Goal: Task Accomplishment & Management: Manage account settings

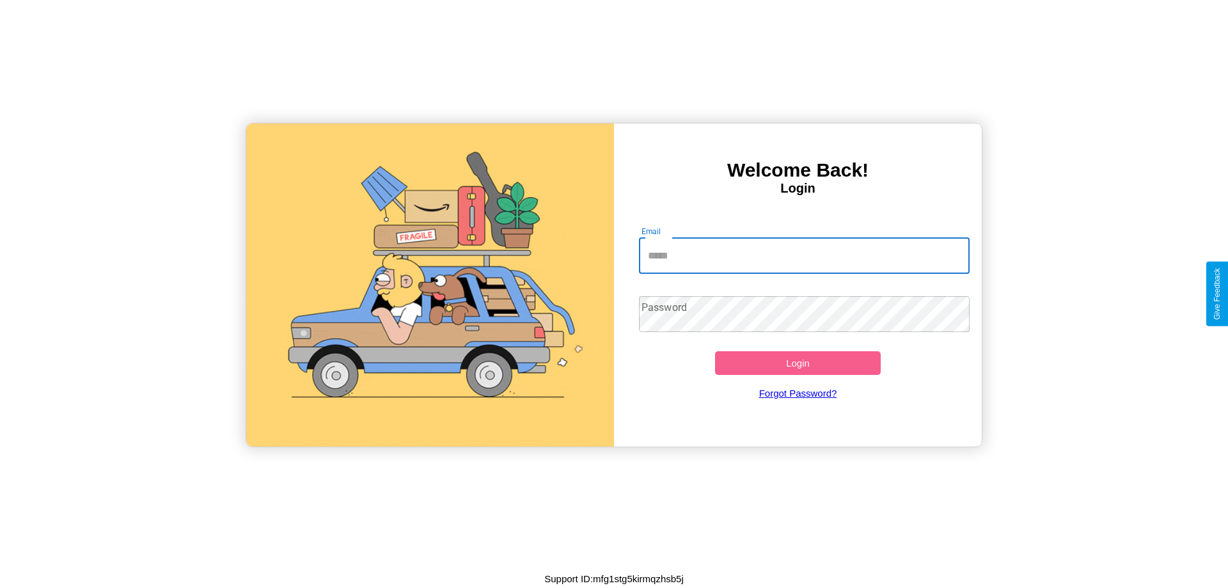
click at [804, 255] on input "Email" at bounding box center [804, 256] width 331 height 36
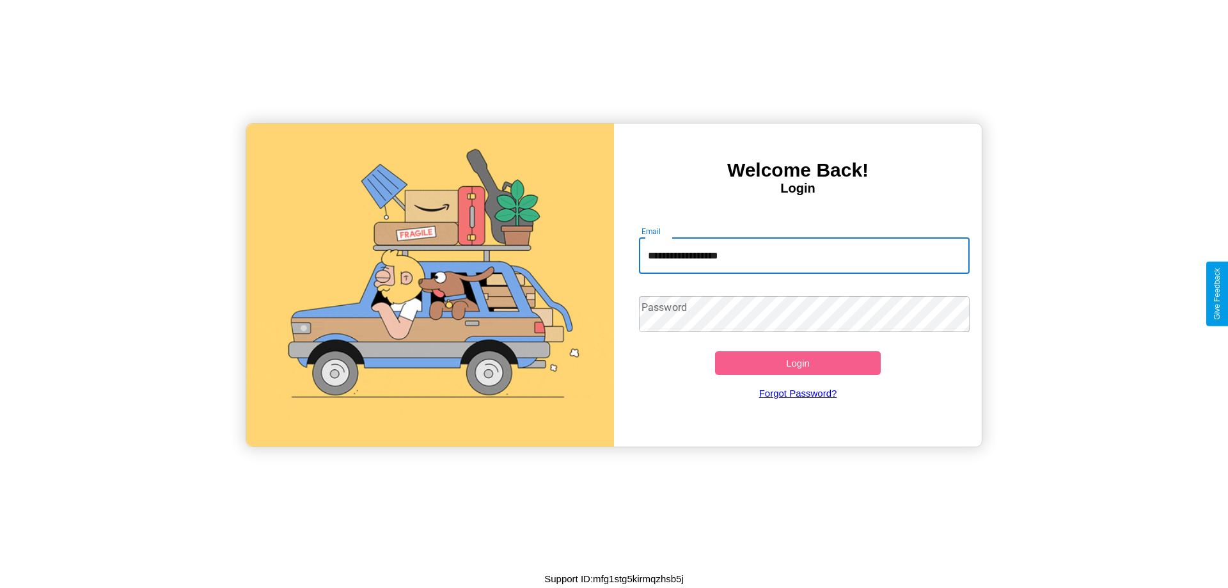
type input "**********"
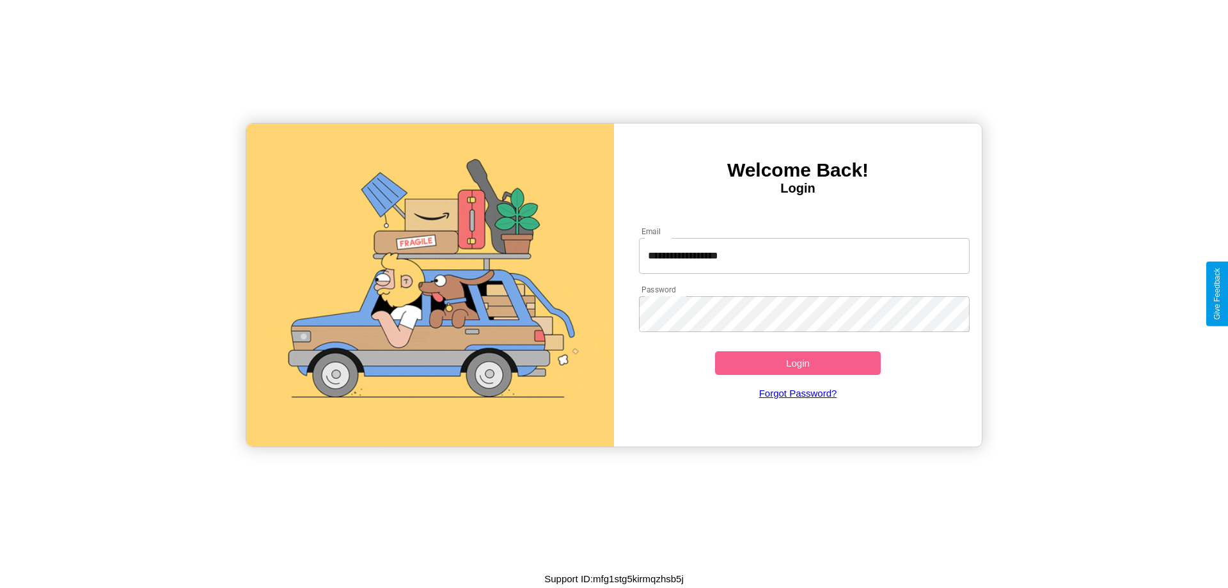
click at [797, 363] on button "Login" at bounding box center [798, 363] width 166 height 24
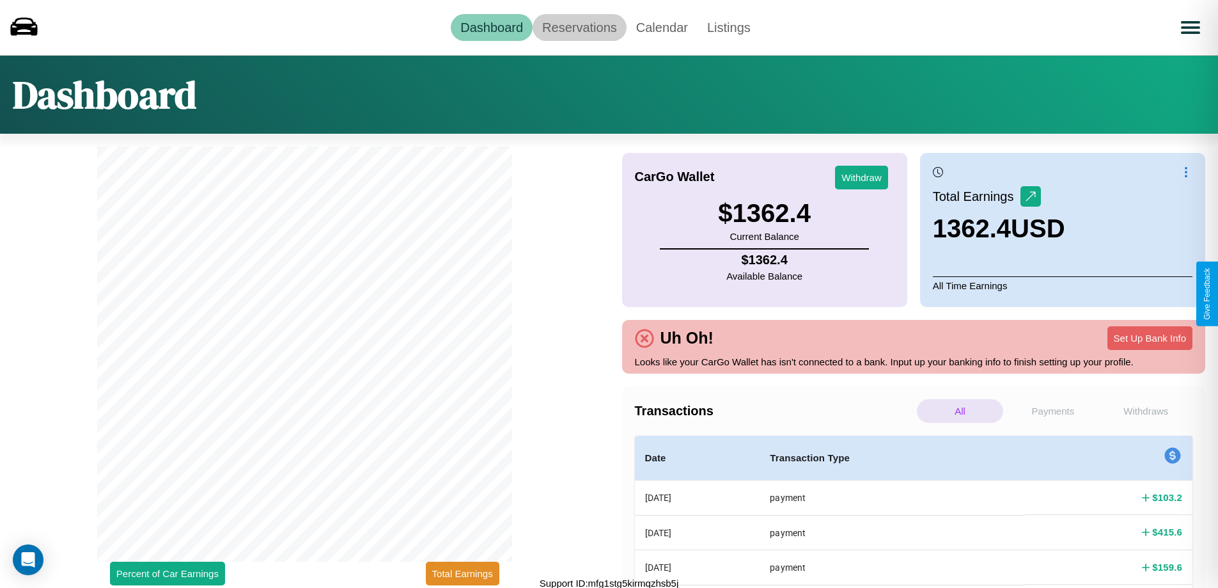
click at [579, 27] on link "Reservations" at bounding box center [580, 27] width 94 height 27
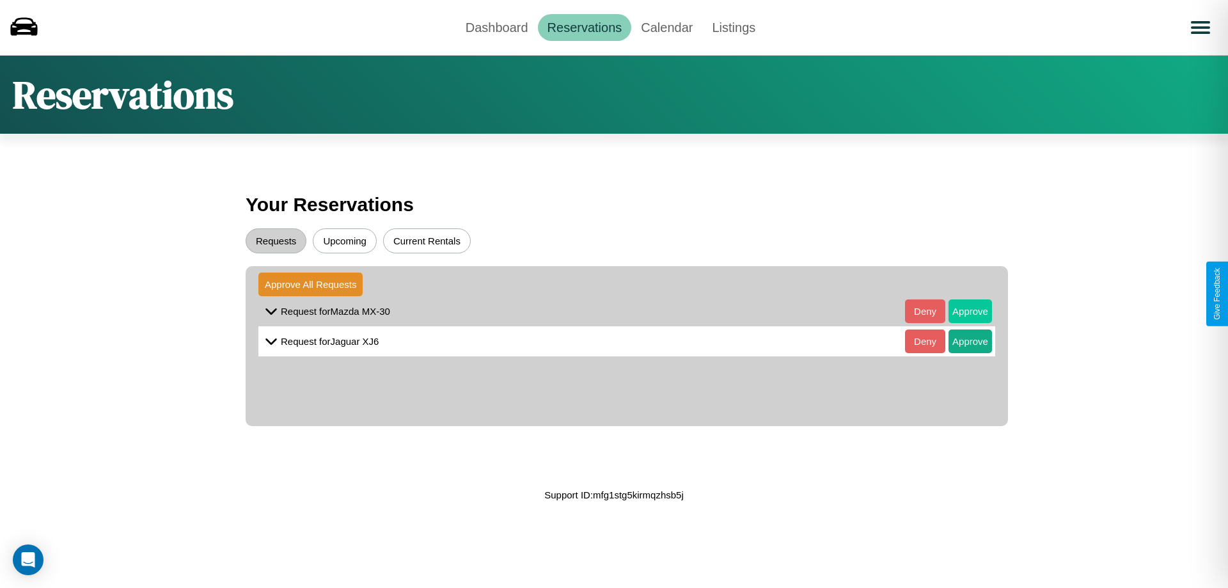
click at [960, 311] on button "Approve" at bounding box center [969, 311] width 43 height 24
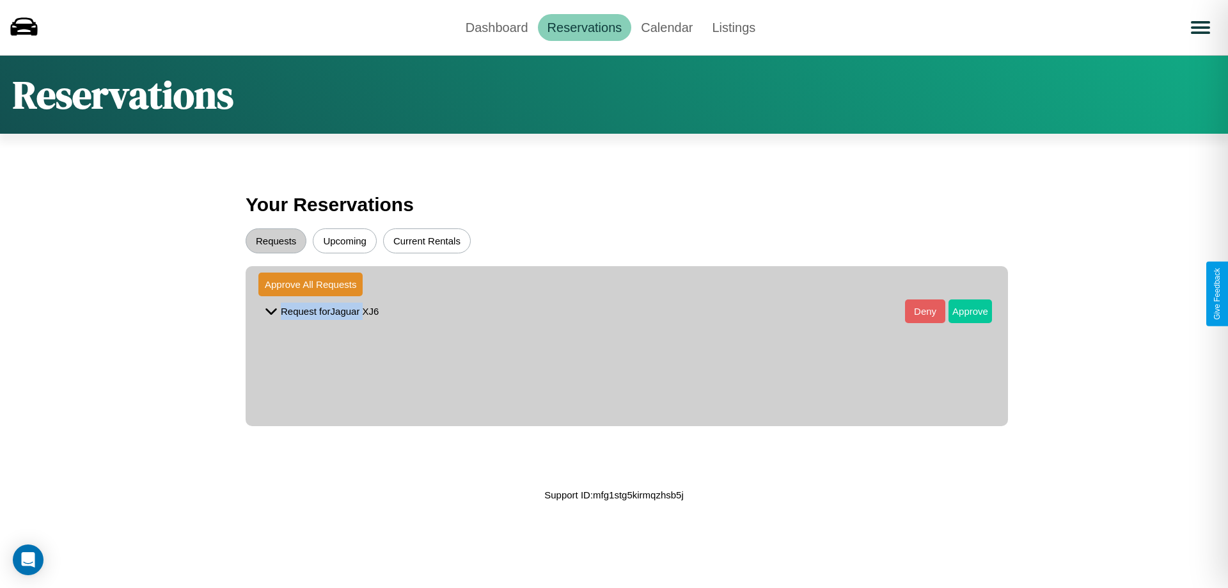
click at [960, 311] on button "Approve" at bounding box center [969, 311] width 43 height 24
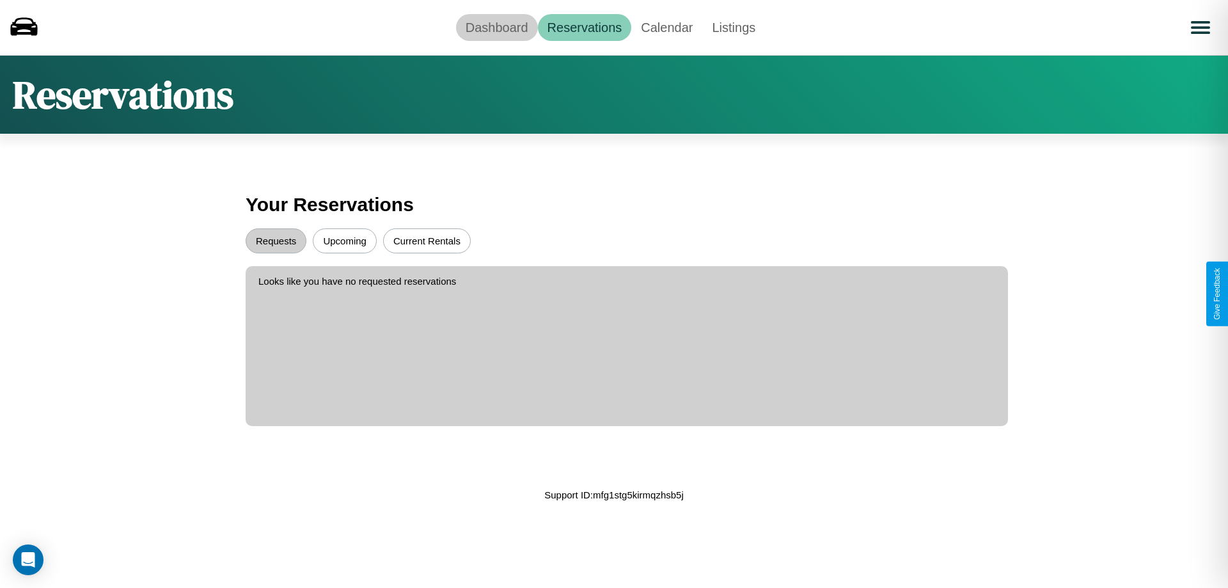
click at [496, 27] on link "Dashboard" at bounding box center [497, 27] width 82 height 27
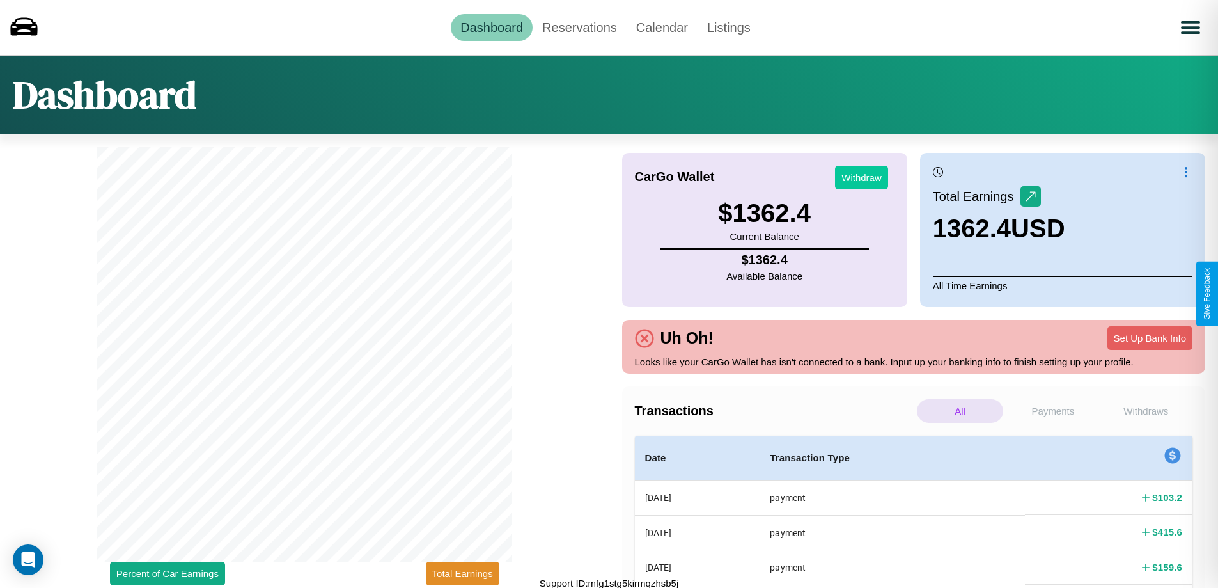
click at [861, 177] on button "Withdraw" at bounding box center [861, 178] width 53 height 24
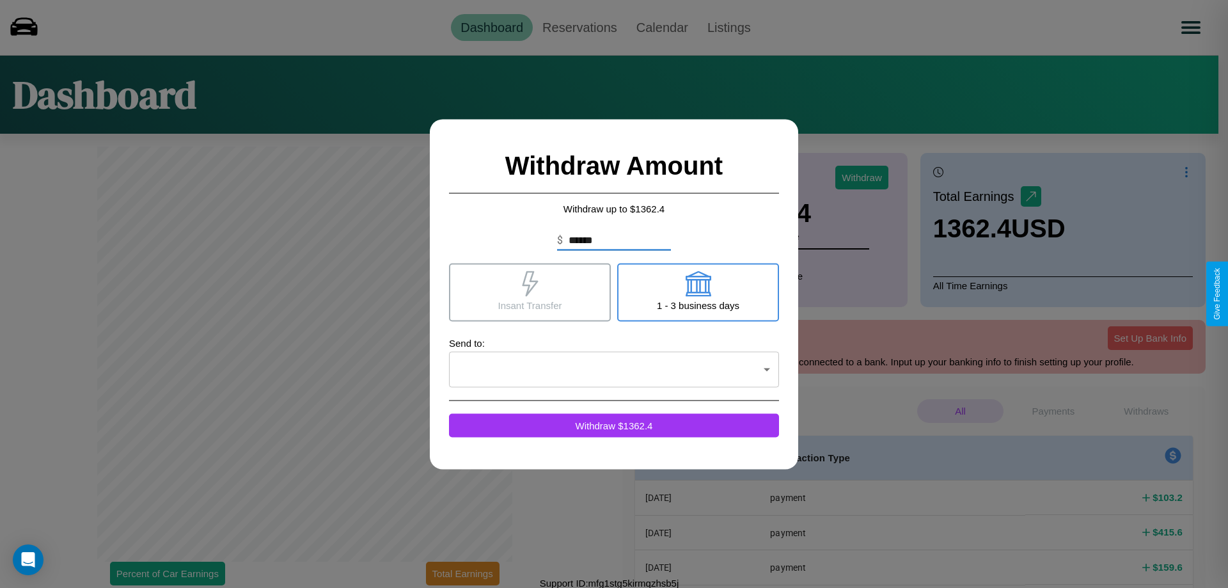
click at [698, 292] on icon at bounding box center [698, 283] width 26 height 26
click at [529, 292] on icon at bounding box center [530, 283] width 16 height 26
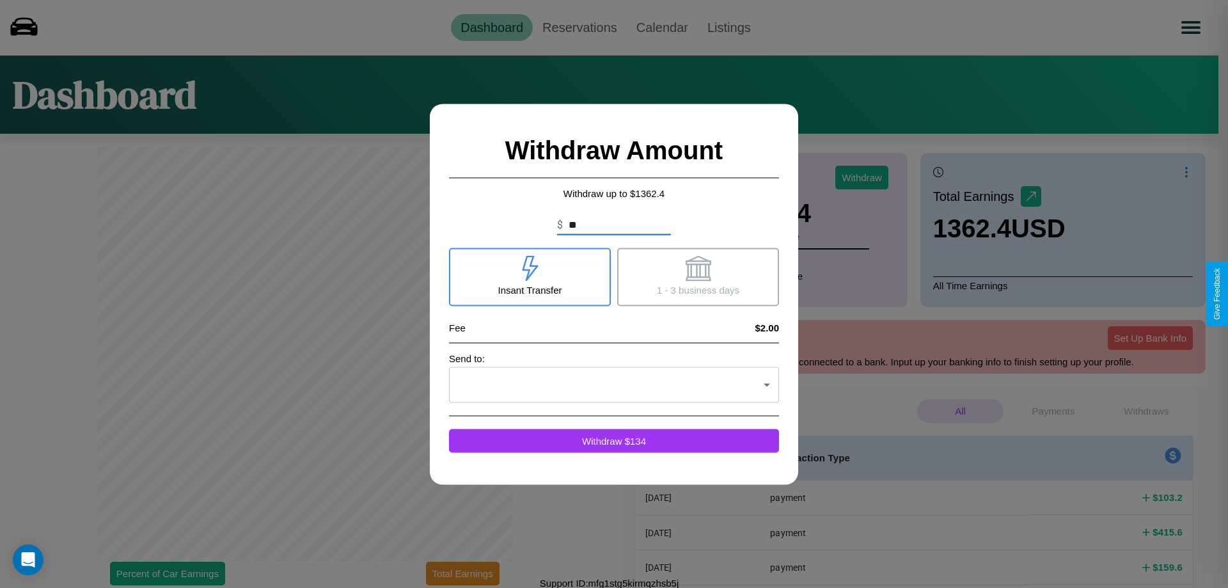
type input "*"
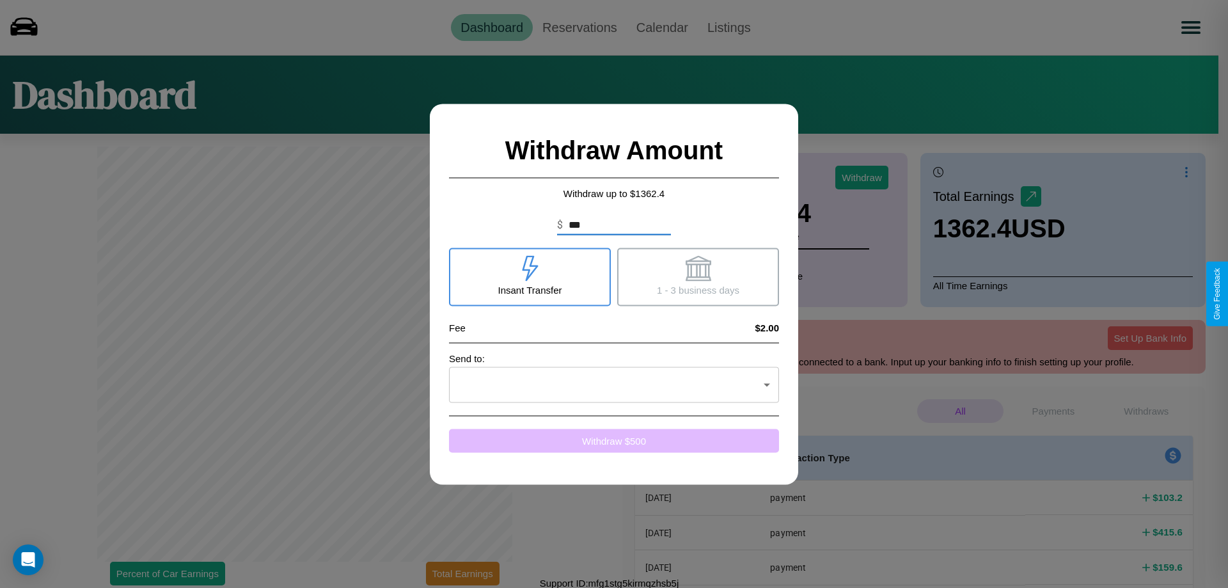
type input "***"
click at [614, 440] on button "Withdraw $ 500" at bounding box center [614, 440] width 330 height 24
